Goal: Transaction & Acquisition: Purchase product/service

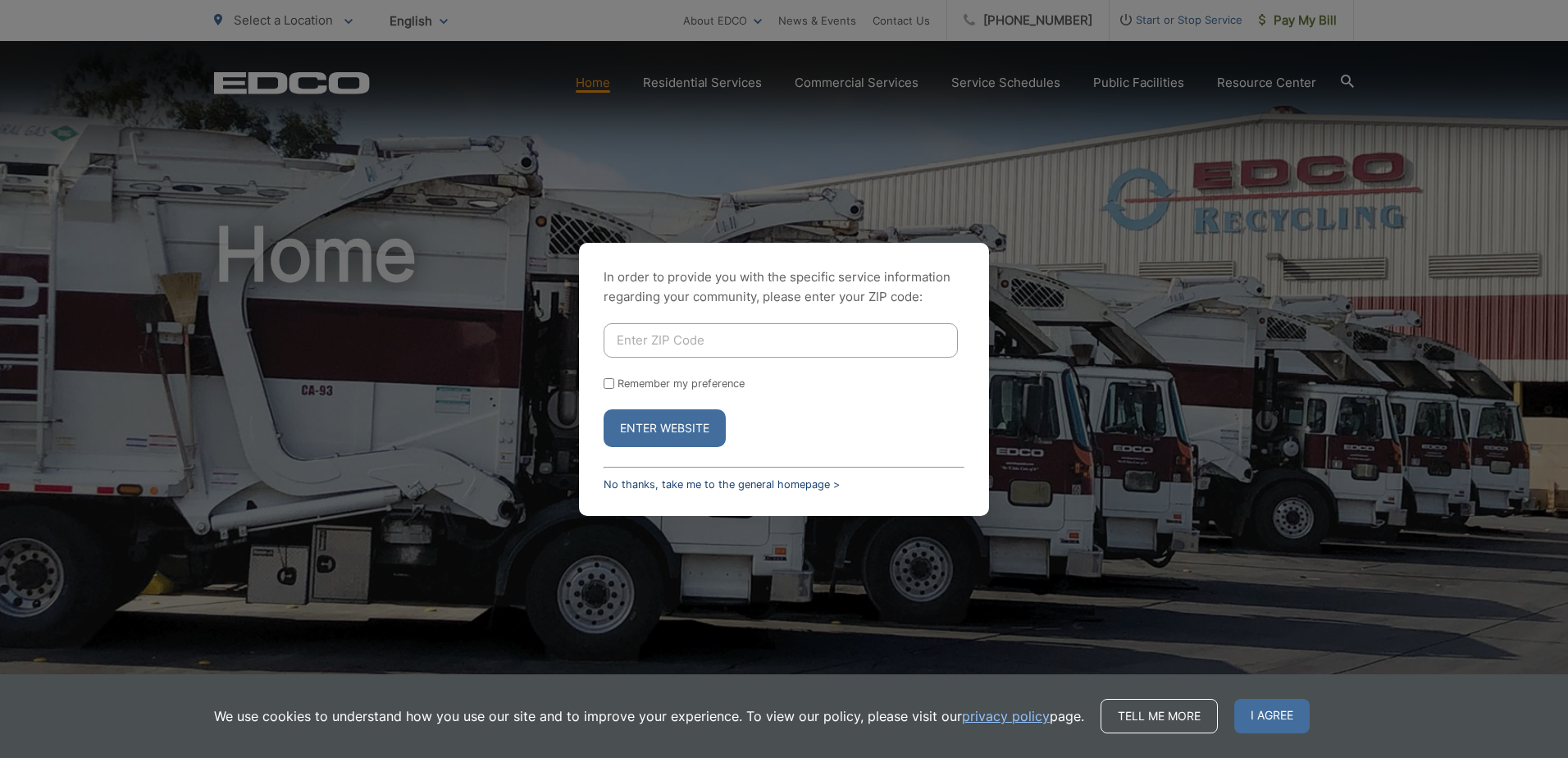
click at [629, 480] on link "No thanks, take me to the general homepage >" at bounding box center [721, 483] width 236 height 12
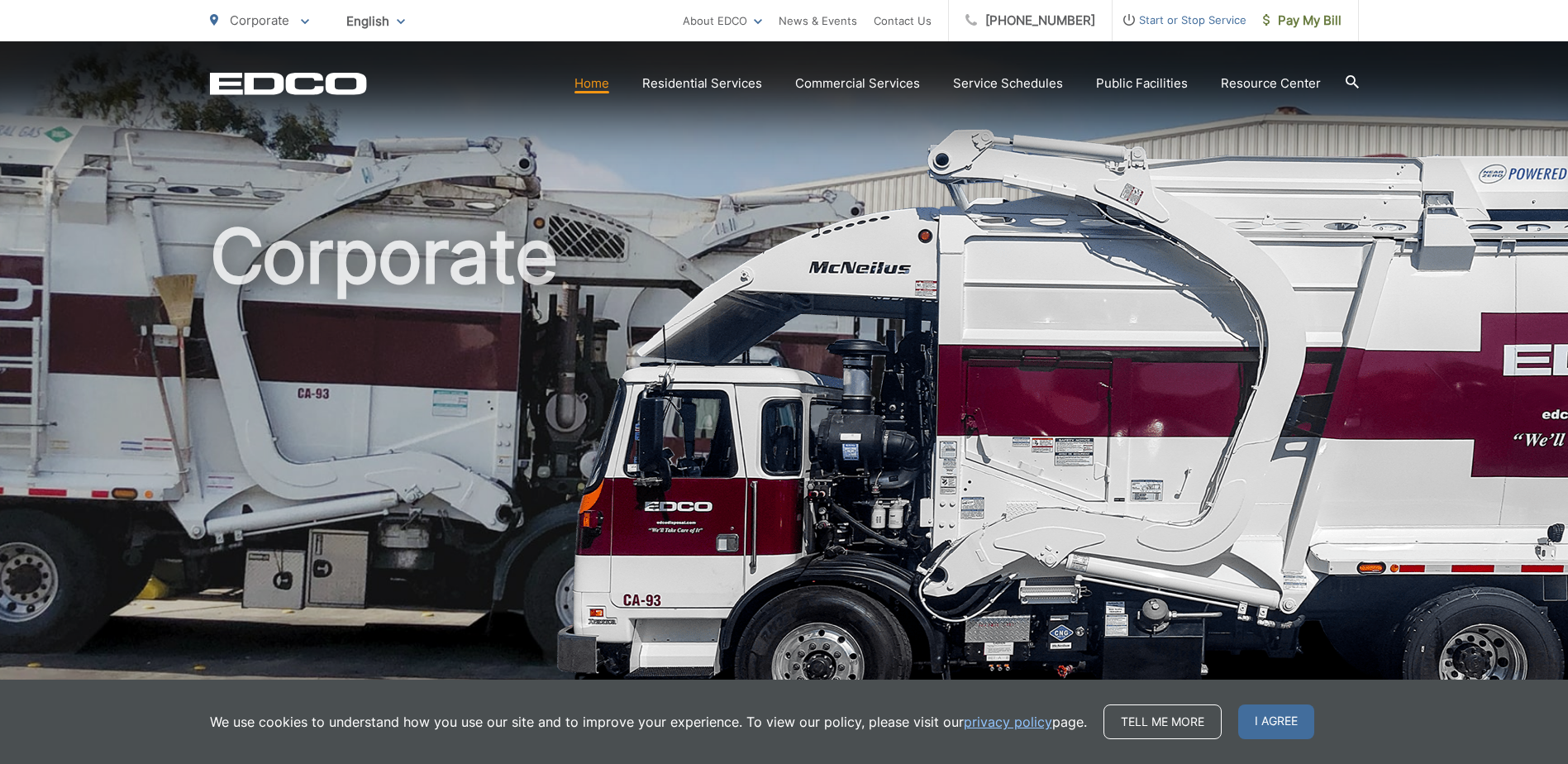
click at [1250, 722] on span "I agree" at bounding box center [1276, 721] width 76 height 34
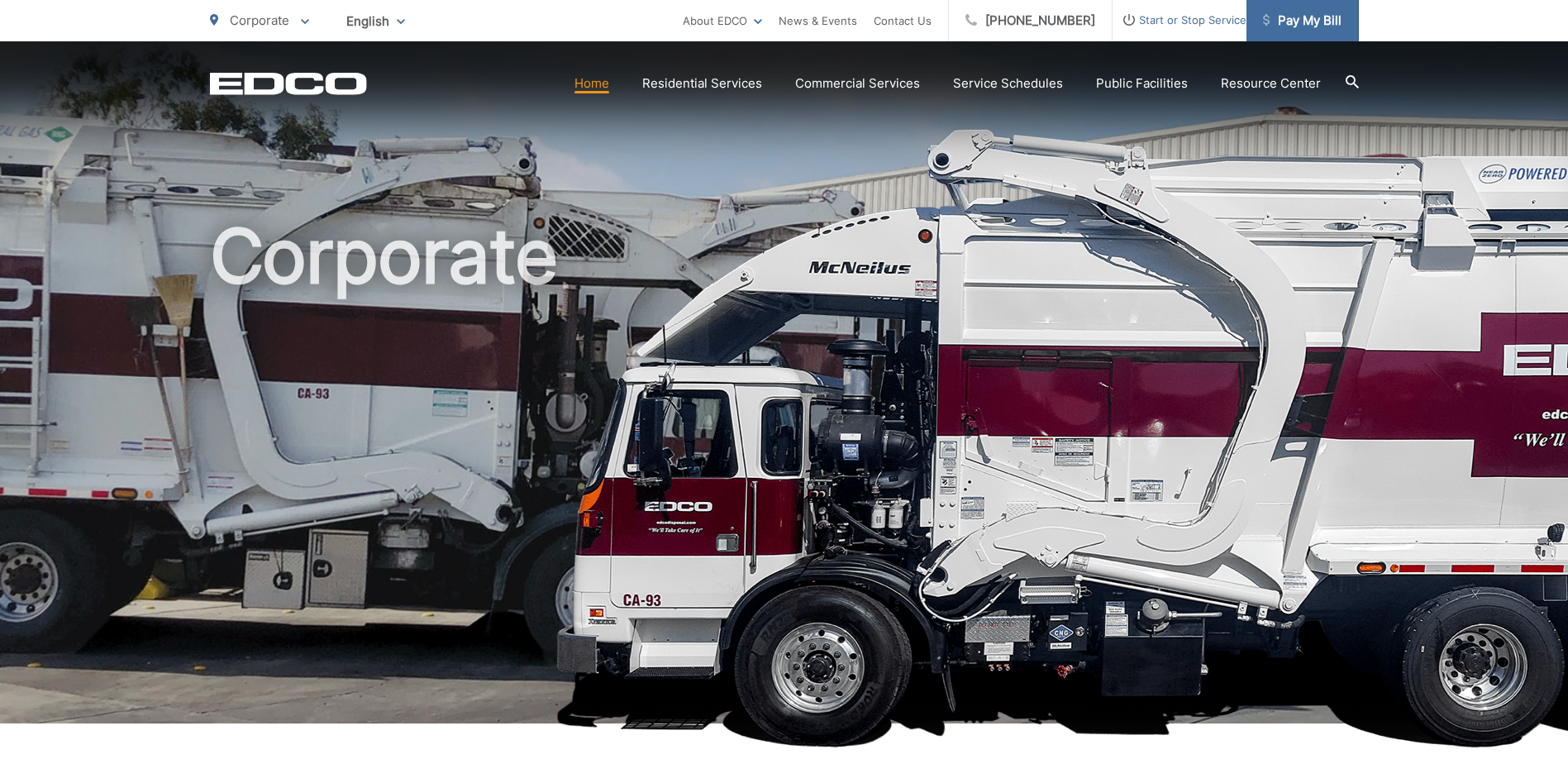
click at [1338, 32] on link "Pay My Bill" at bounding box center [1302, 20] width 112 height 41
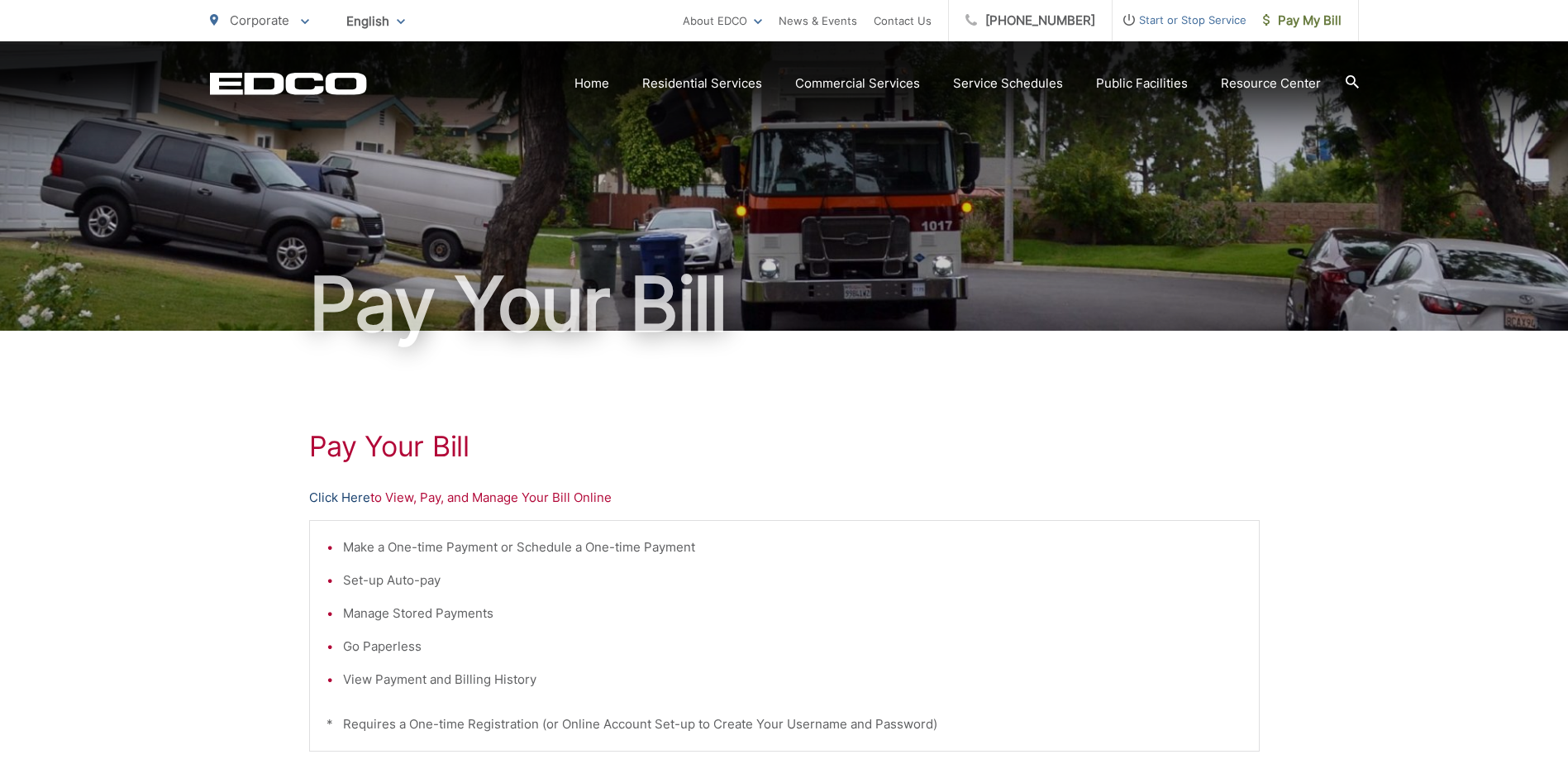
click at [341, 503] on link "Click Here" at bounding box center [340, 497] width 61 height 20
